Goal: Task Accomplishment & Management: Complete application form

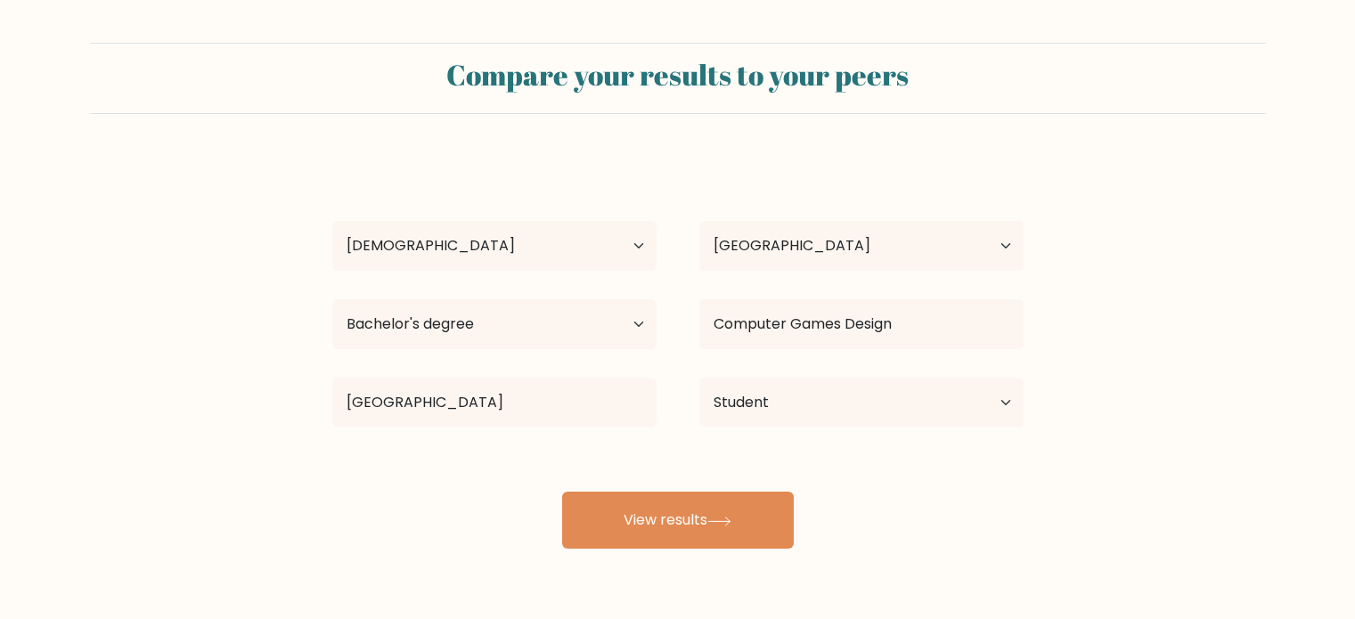
select select "18_24"
select select "GB"
select select "bachelors_degree"
select select "student"
